Goal: Obtain resource: Obtain resource

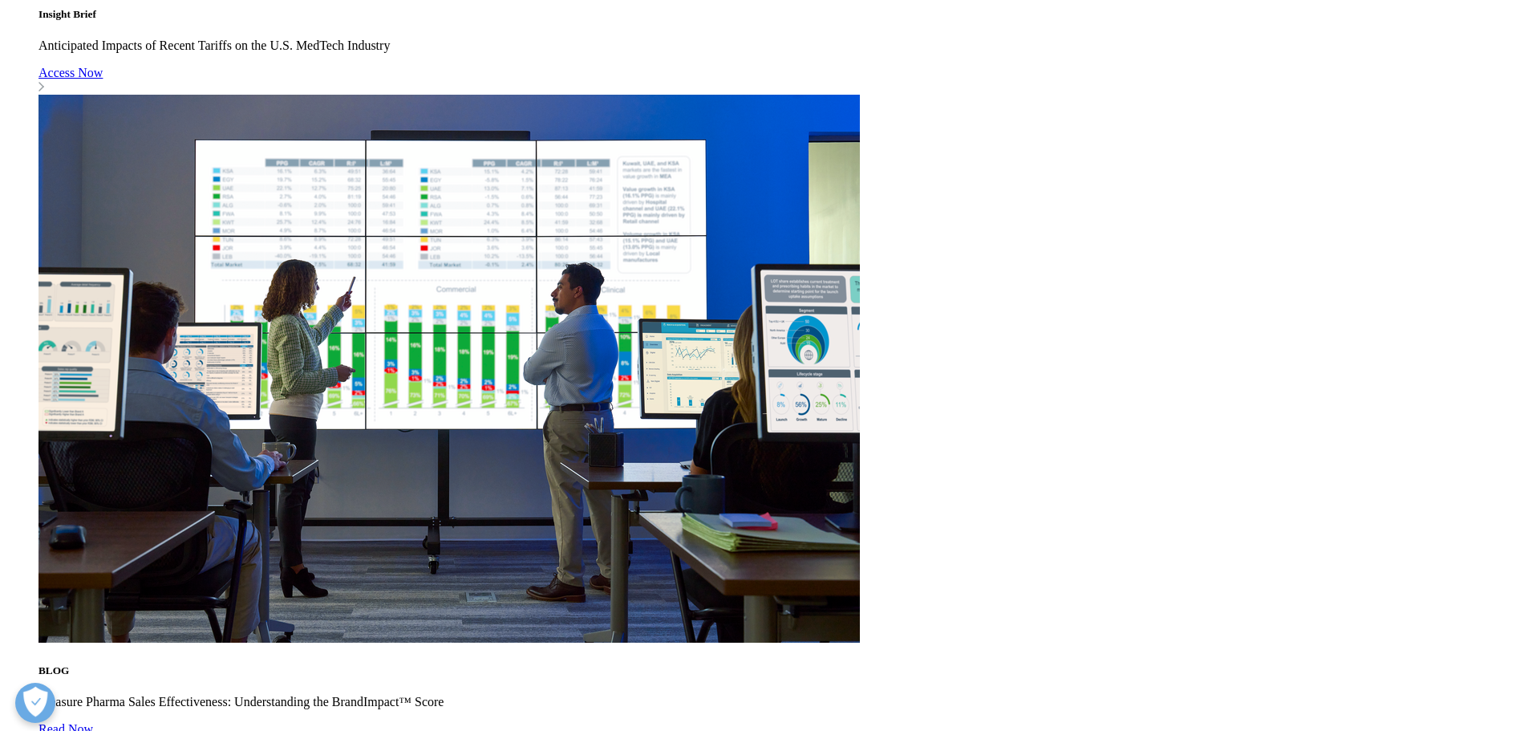
scroll to position [1444, 0]
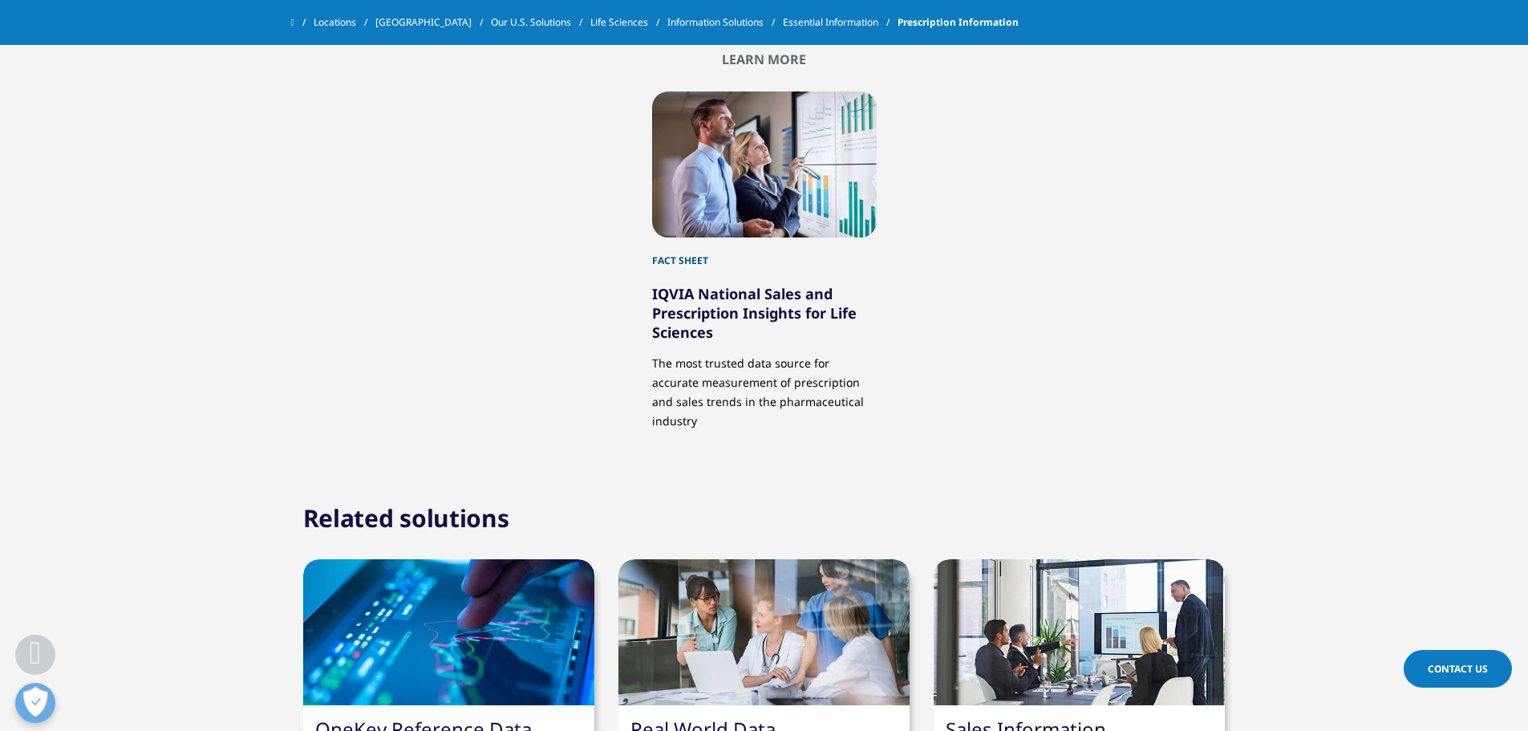
click at [765, 315] on link "IQVIA National Sales and Prescription Insights for Life Sciences" at bounding box center [754, 313] width 205 height 58
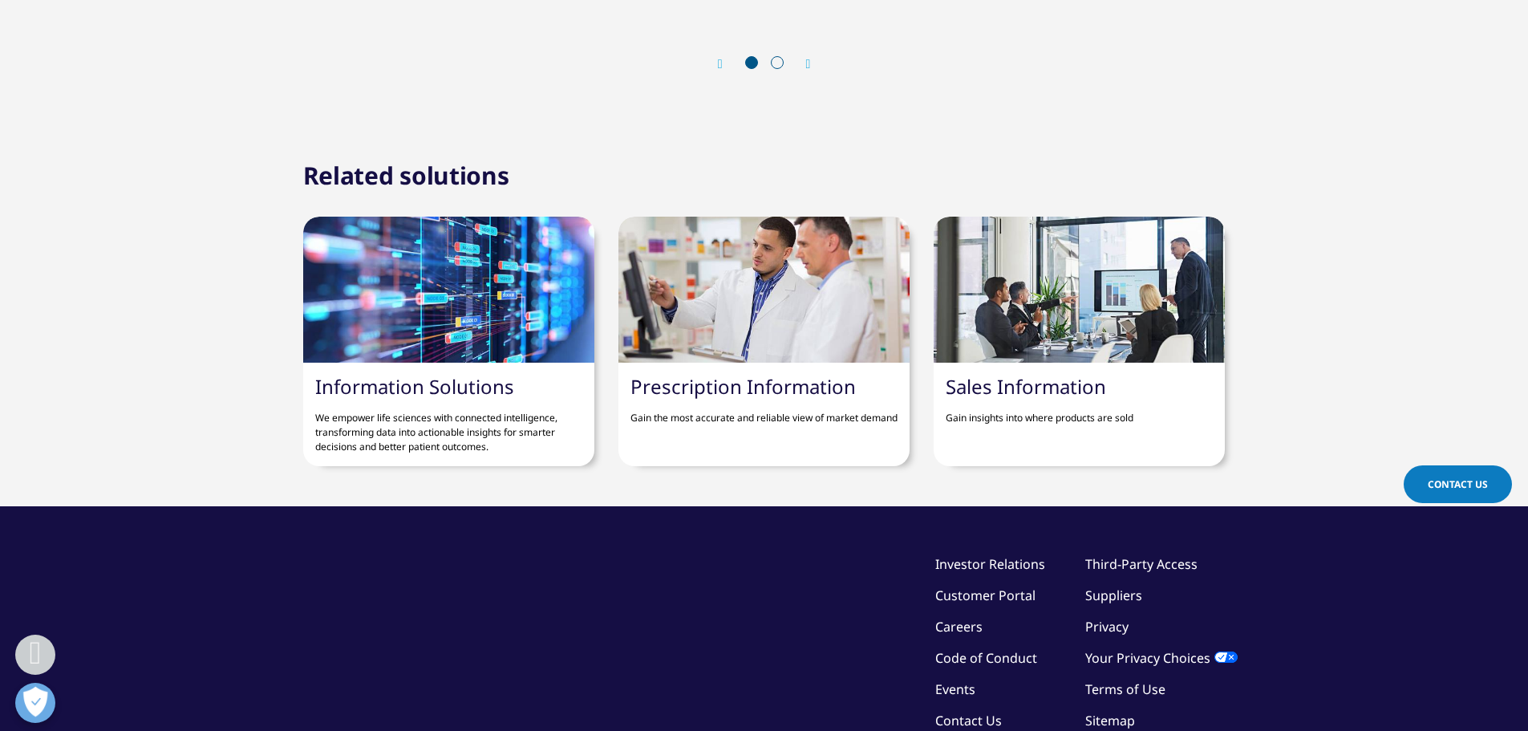
scroll to position [1792, 0]
